Goal: Task Accomplishment & Management: Manage account settings

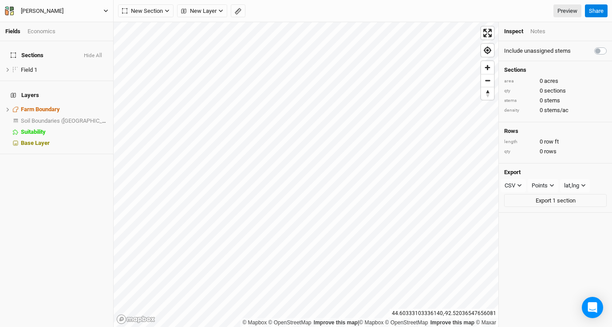
click at [43, 12] on div "[PERSON_NAME]" at bounding box center [42, 11] width 43 height 9
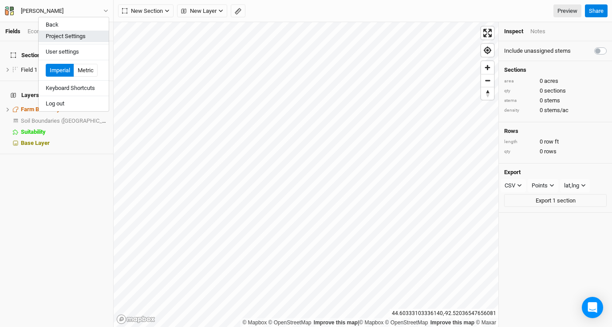
click at [72, 33] on button "Project Settings" at bounding box center [74, 37] width 70 height 12
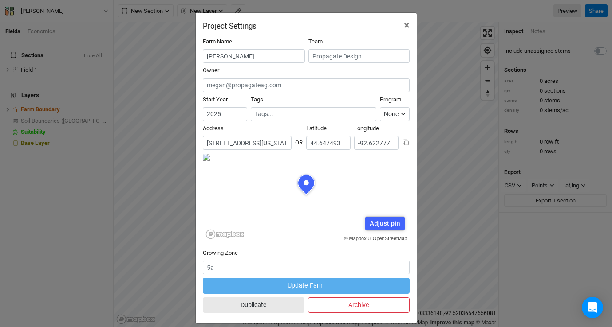
scroll to position [44, 103]
click at [228, 143] on input "[STREET_ADDRESS][US_STATE]" at bounding box center [247, 143] width 89 height 14
click at [228, 144] on input "[STREET_ADDRESS][US_STATE]" at bounding box center [247, 143] width 89 height 14
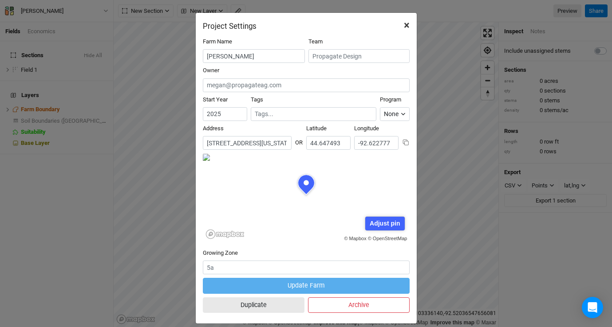
click at [404, 23] on span "×" at bounding box center [407, 25] width 6 height 12
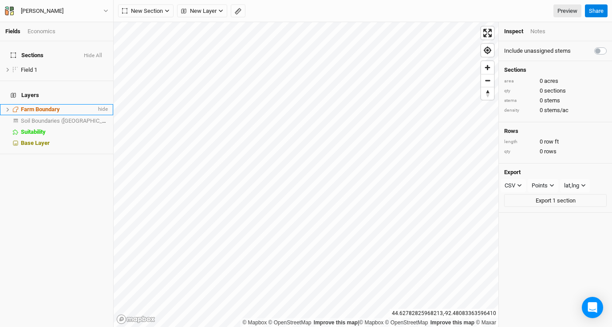
click at [3, 104] on li "Farm Boundary hide" at bounding box center [56, 109] width 113 height 11
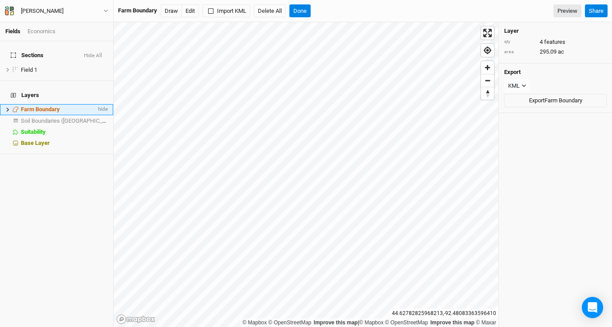
click at [6, 107] on icon at bounding box center [7, 109] width 5 height 5
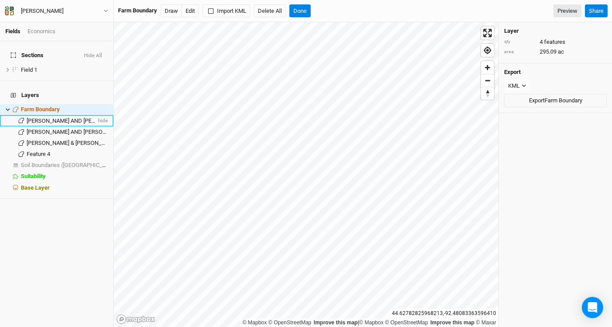
click at [51, 118] on div "[PERSON_NAME] AND [PERSON_NAME] TRUST" at bounding box center [62, 121] width 70 height 7
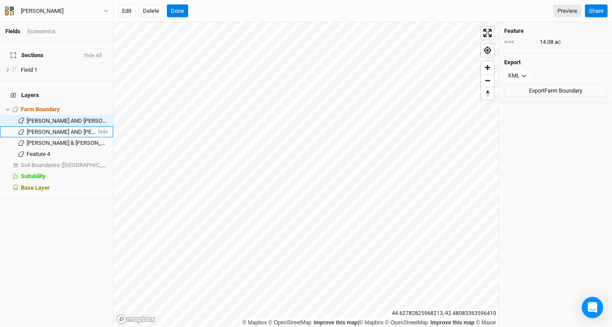
click at [51, 129] on span "[PERSON_NAME] AND [PERSON_NAME] TRUST" at bounding box center [86, 132] width 118 height 7
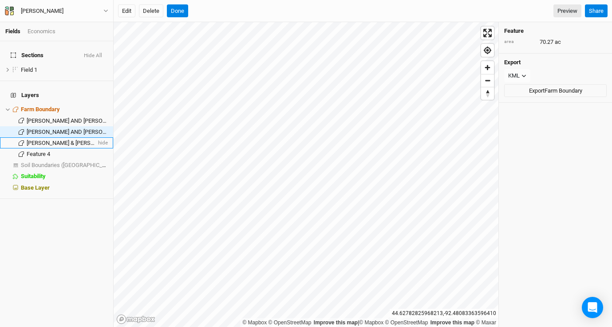
click at [52, 140] on span "[PERSON_NAME] & [PERSON_NAME] TRUST AGREEMENT" at bounding box center [99, 143] width 145 height 7
click at [53, 118] on span "[PERSON_NAME] AND [PERSON_NAME] TRUST" at bounding box center [86, 121] width 118 height 7
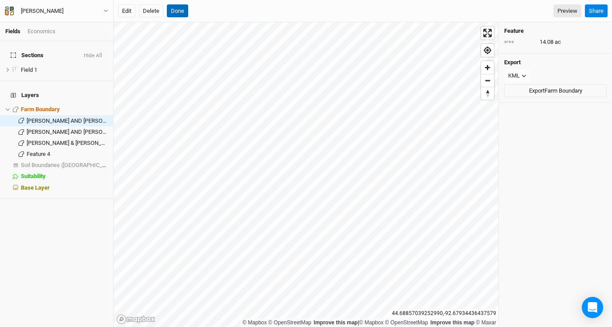
click at [178, 10] on button "Done" at bounding box center [177, 10] width 21 height 13
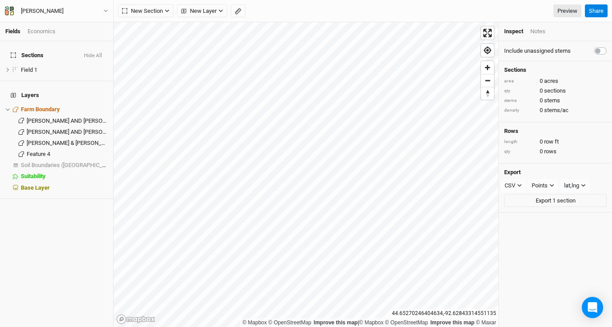
click at [90, 53] on button "Hide All" at bounding box center [92, 56] width 19 height 6
click at [35, 10] on div "[PERSON_NAME]" at bounding box center [42, 11] width 43 height 9
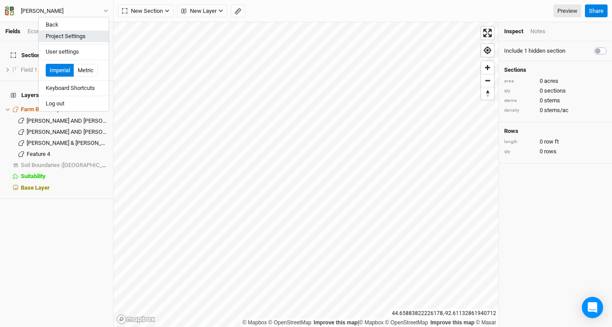
click at [52, 35] on button "Project Settings" at bounding box center [74, 37] width 70 height 12
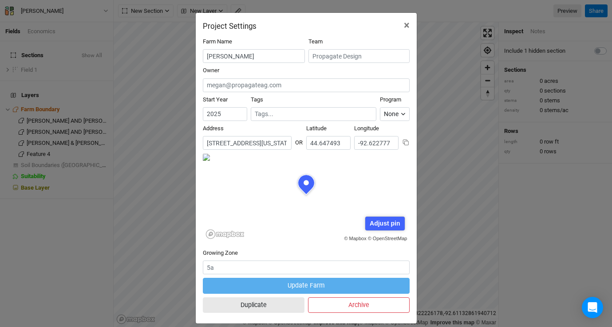
click at [403, 143] on icon at bounding box center [405, 142] width 7 height 7
click at [255, 149] on input "[STREET_ADDRESS][US_STATE]" at bounding box center [247, 143] width 89 height 14
